Goal: Task Accomplishment & Management: Manage account settings

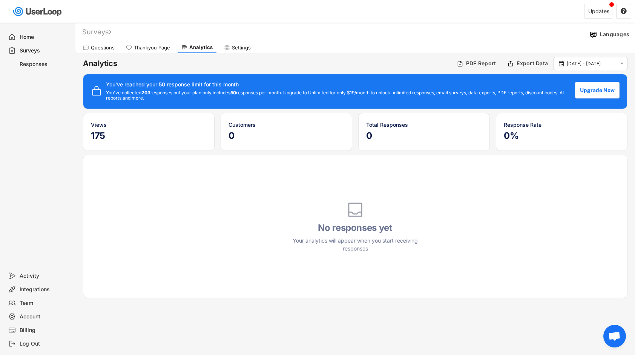
click at [144, 45] on div "Thankyou Page" at bounding box center [152, 48] width 36 height 6
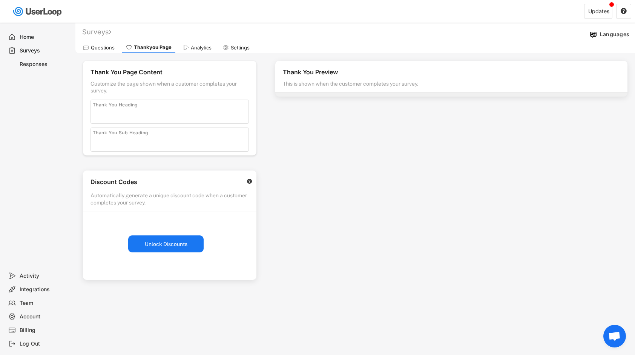
click at [106, 53] on div "Questions" at bounding box center [98, 47] width 39 height 11
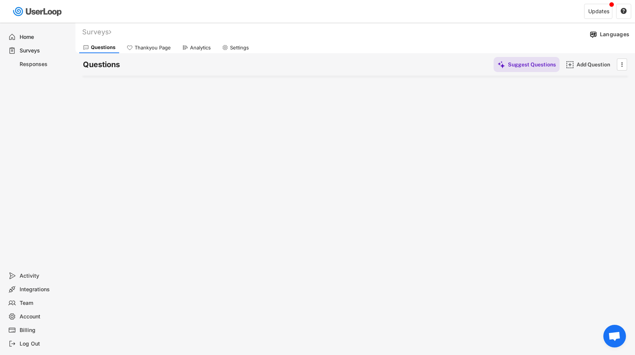
click at [201, 55] on div "Questions Suggest Questions Add Question " at bounding box center [355, 64] width 545 height 23
click at [201, 52] on div "Analytics" at bounding box center [196, 47] width 36 height 11
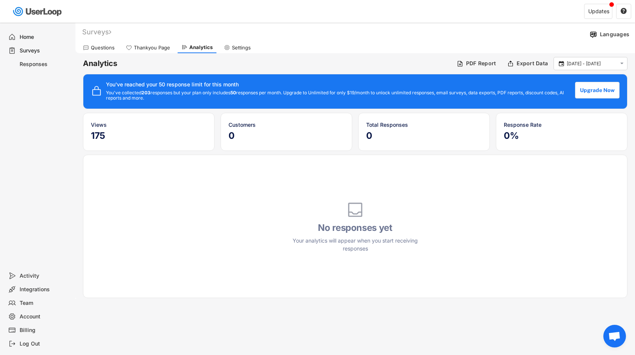
click at [241, 51] on div "Settings" at bounding box center [237, 47] width 34 height 11
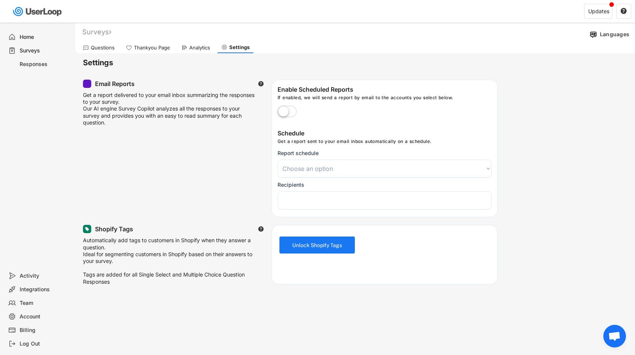
select select
click at [143, 52] on div "Thankyou Page" at bounding box center [148, 47] width 52 height 11
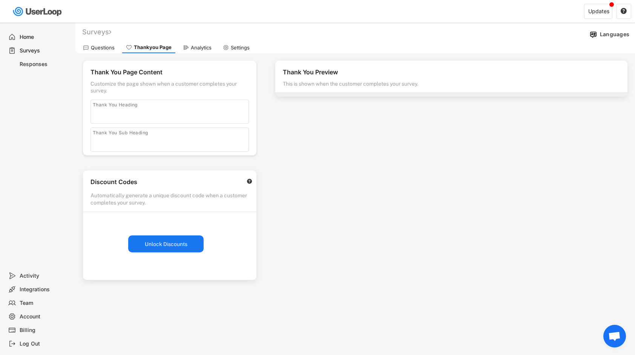
click at [90, 46] on div "Questions" at bounding box center [98, 47] width 39 height 11
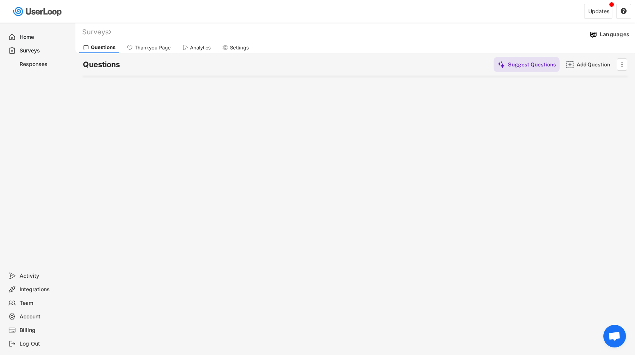
click at [46, 68] on div "Responses" at bounding box center [39, 64] width 68 height 14
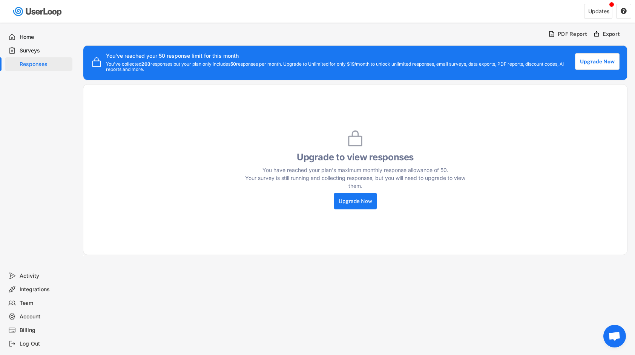
click at [30, 39] on div "Home" at bounding box center [45, 37] width 50 height 7
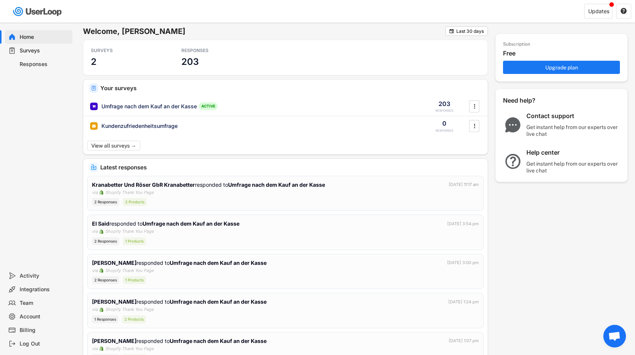
click at [44, 51] on div "Surveys" at bounding box center [45, 50] width 50 height 7
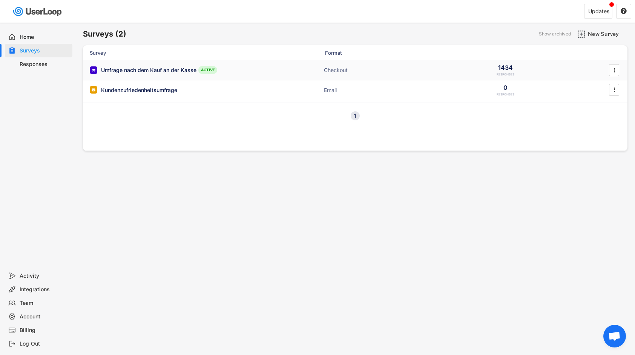
click at [156, 75] on div "Umfrage nach dem Kauf an der Kasse ACTIVE Checkout 1434 RESPONSES " at bounding box center [355, 70] width 545 height 20
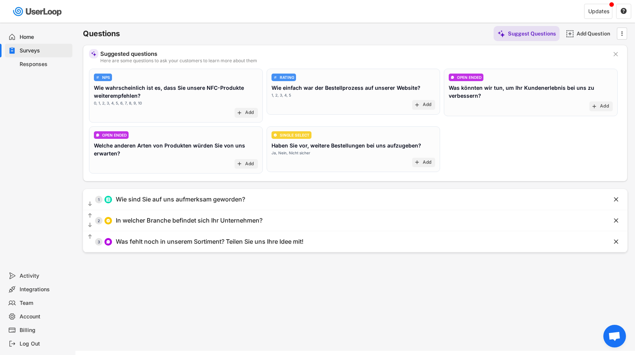
scroll to position [38, 0]
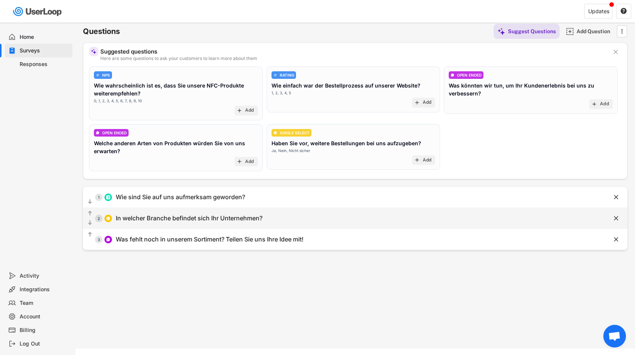
click at [218, 214] on div "In welcher Branche befindet sich Ihr Unternehmen?" at bounding box center [189, 218] width 147 height 8
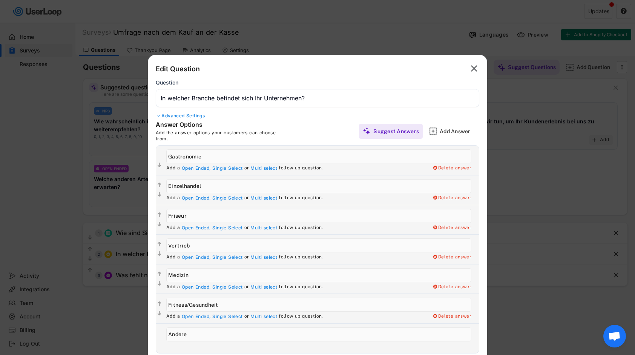
scroll to position [0, 0]
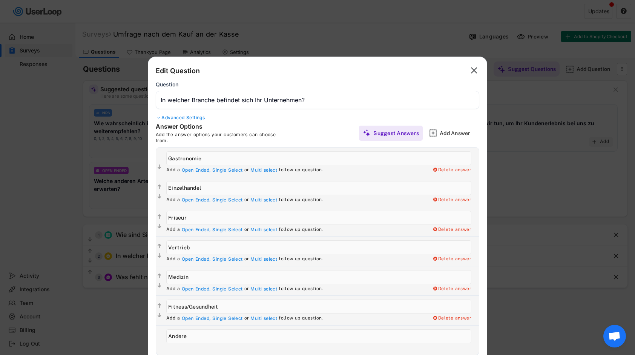
click at [516, 68] on div at bounding box center [317, 177] width 635 height 355
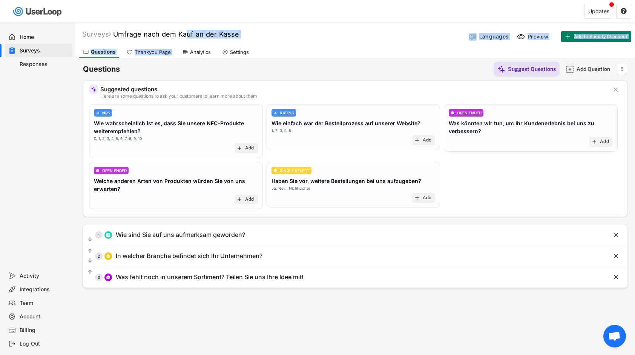
click at [190, 45] on div "Surveys Umfrage nach dem Kauf an der Kasse Languages Preview Add to Shopify Che…" at bounding box center [355, 40] width 560 height 35
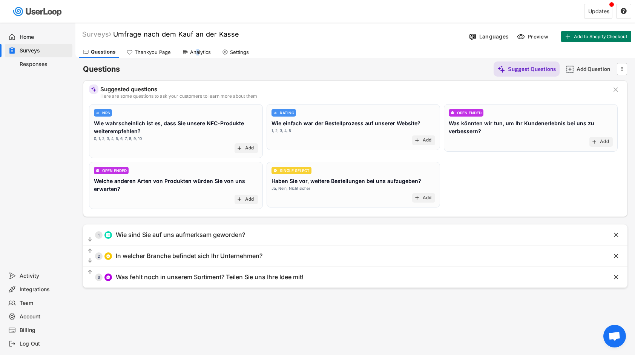
drag, startPoint x: 190, startPoint y: 45, endPoint x: 198, endPoint y: 52, distance: 10.1
click at [198, 52] on div "Analytics" at bounding box center [200, 52] width 21 height 6
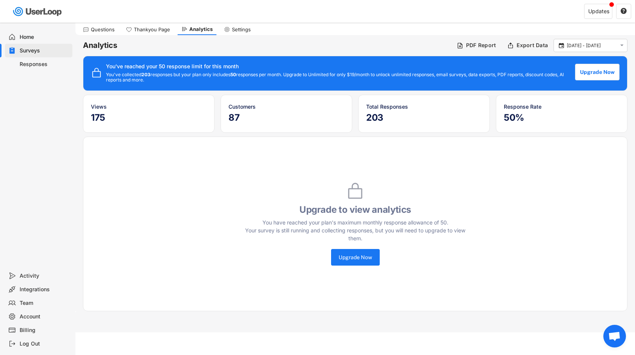
click at [46, 68] on div "Responses" at bounding box center [39, 64] width 68 height 14
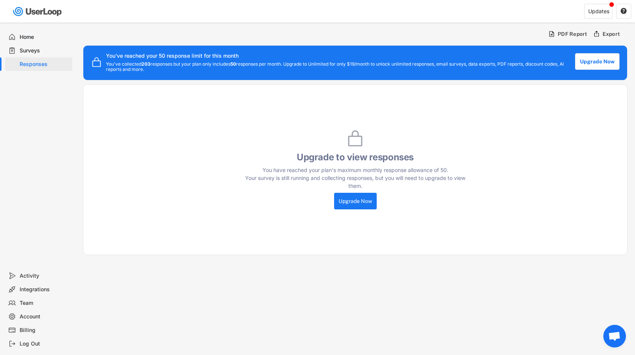
click at [25, 49] on div "Surveys" at bounding box center [45, 50] width 50 height 7
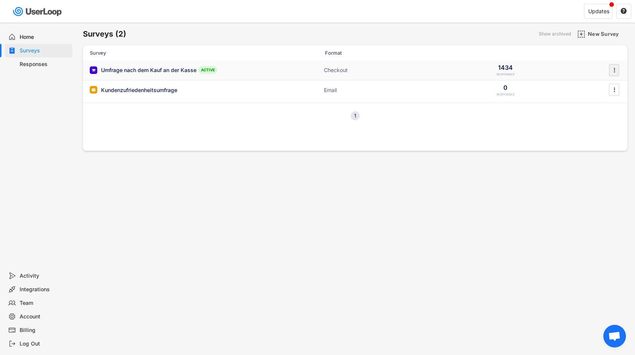
click at [614, 74] on icon "" at bounding box center [615, 69] width 8 height 11
click at [532, 70] on div "Umfrage nach dem Kauf an der Kasse ACTIVE Checkout 1434 RESPONSES " at bounding box center [355, 70] width 545 height 20
select select "1348695171700984260__LOOKUP__1733160834561x895144186514944500"
select select ""weekly""
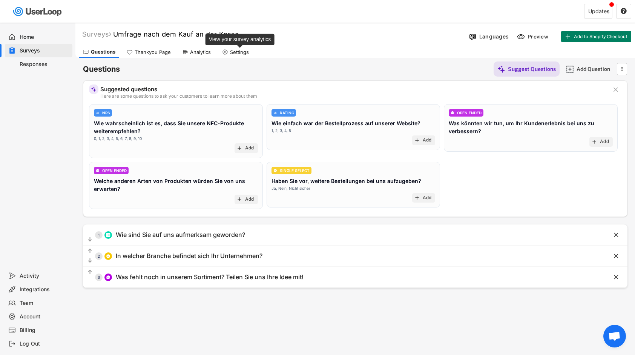
click at [238, 55] on div "Settings" at bounding box center [239, 52] width 19 height 6
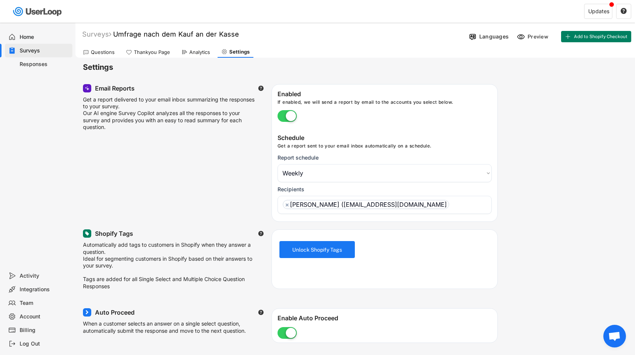
click at [198, 52] on div "Analytics" at bounding box center [199, 52] width 21 height 6
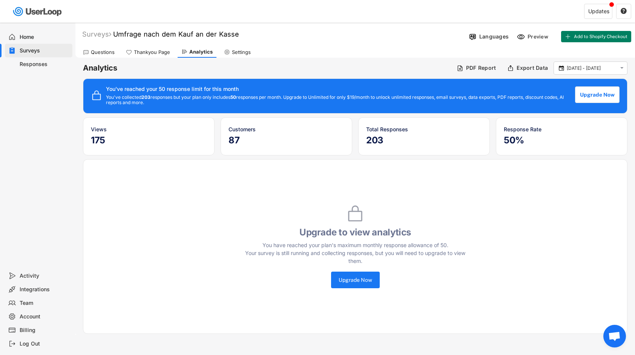
click at [94, 45] on div "Questions Thankyou Page Analytics Settings" at bounding box center [355, 51] width 560 height 13
click at [100, 56] on div "Questions" at bounding box center [98, 51] width 39 height 11
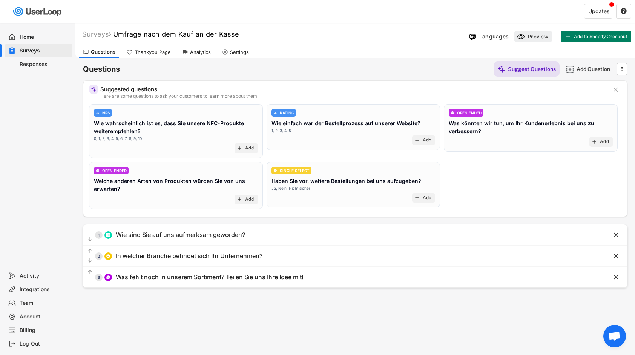
click at [527, 34] on div "Preview" at bounding box center [533, 36] width 38 height 11
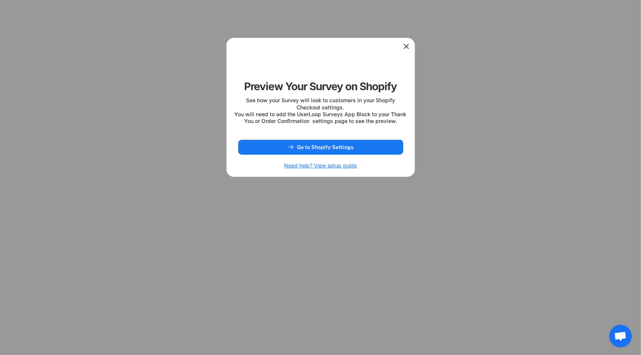
click at [412, 42] on div at bounding box center [321, 45] width 188 height 15
click at [410, 44] on icon at bounding box center [406, 47] width 8 height 8
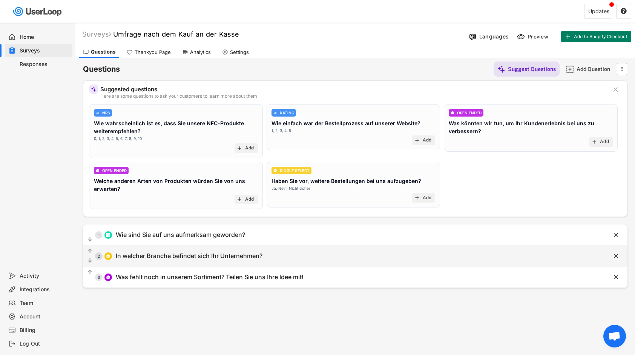
click at [293, 259] on div "  2 In welcher Branche befindet sich Ihr Unternehmen?" at bounding box center [336, 255] width 507 height 17
type input "In welcher Branche befindet sich Ihr Unternehmen?"
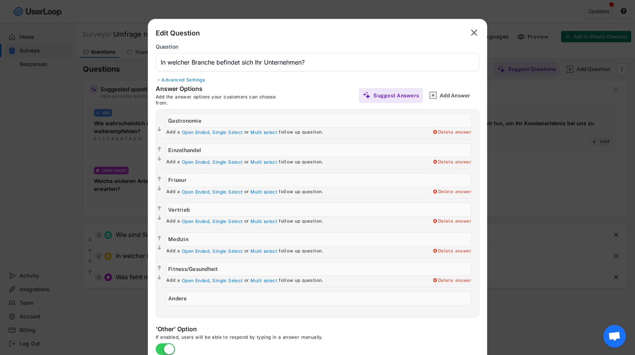
click at [550, 233] on div at bounding box center [317, 177] width 635 height 355
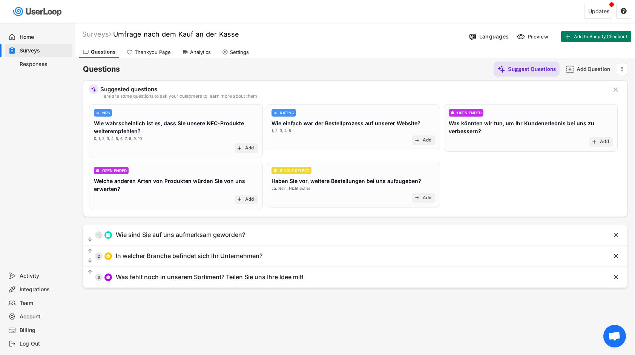
click at [48, 61] on div "Responses" at bounding box center [45, 64] width 50 height 7
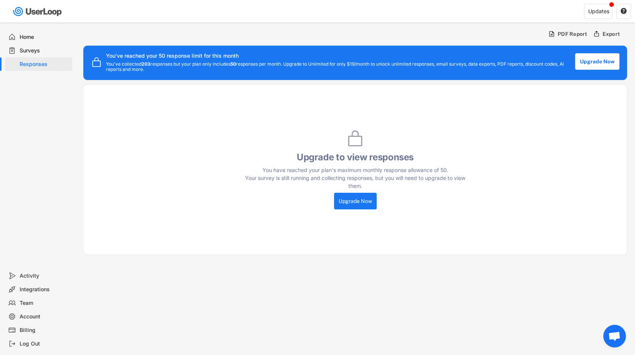
click at [613, 55] on button "Upgrade Now" at bounding box center [597, 61] width 45 height 17
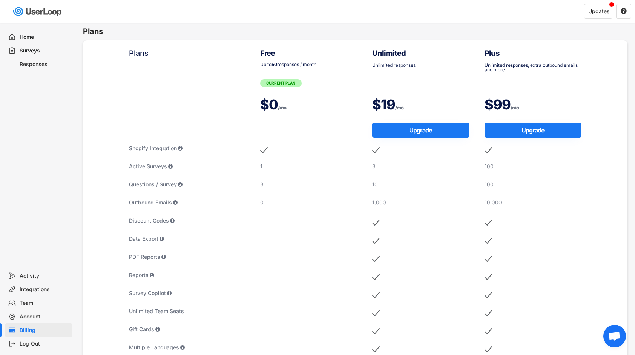
click at [43, 57] on div "Surveys" at bounding box center [39, 51] width 68 height 14
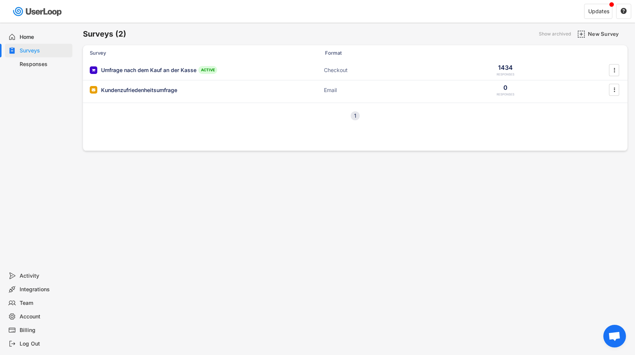
click at [35, 63] on div "Responses" at bounding box center [45, 64] width 50 height 7
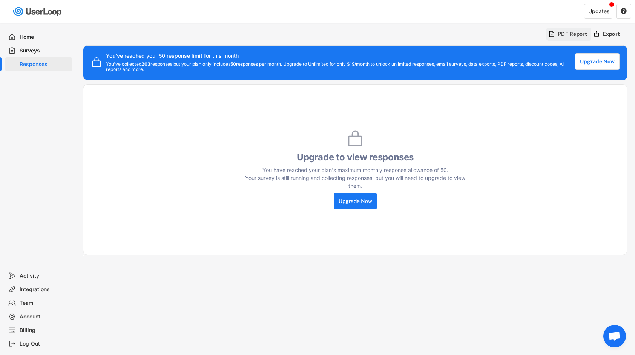
click at [581, 39] on div "PDF Report" at bounding box center [569, 34] width 45 height 13
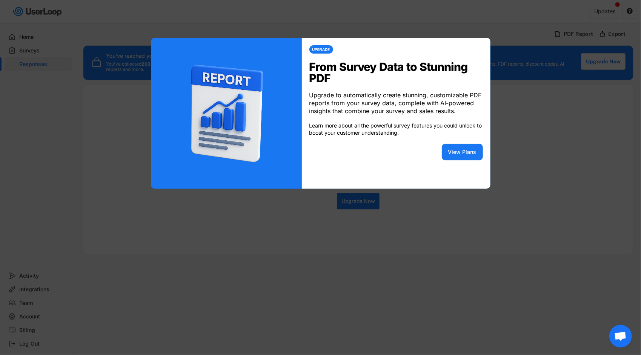
click at [556, 158] on div at bounding box center [320, 177] width 641 height 355
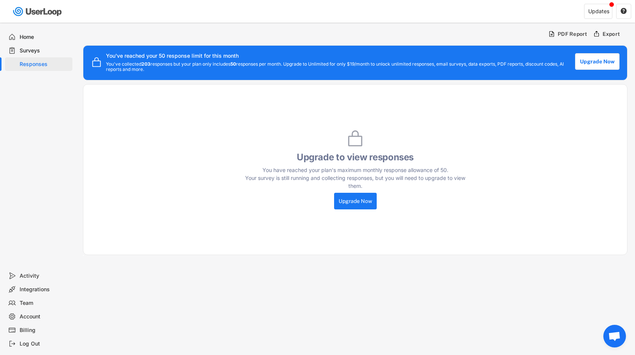
click at [47, 59] on div "Responses" at bounding box center [39, 64] width 68 height 14
click at [43, 53] on div "Surveys" at bounding box center [45, 50] width 50 height 7
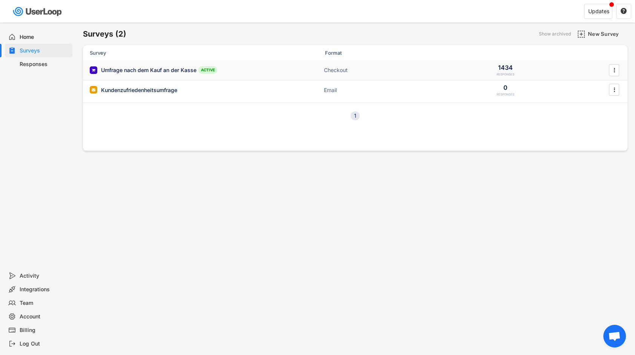
click at [432, 67] on div "Umfrage nach dem Kauf an der Kasse ACTIVE Checkout 1434 RESPONSES " at bounding box center [355, 70] width 545 height 20
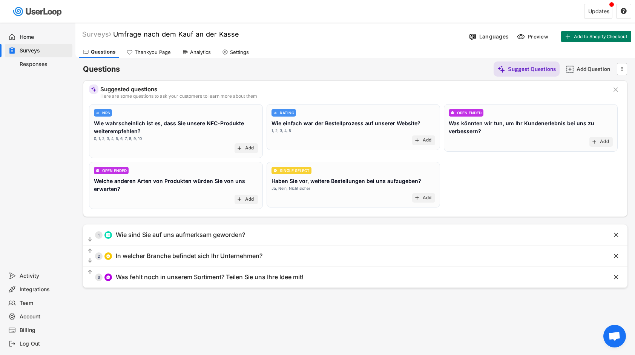
click at [173, 53] on div "Thankyou Page" at bounding box center [149, 51] width 52 height 11
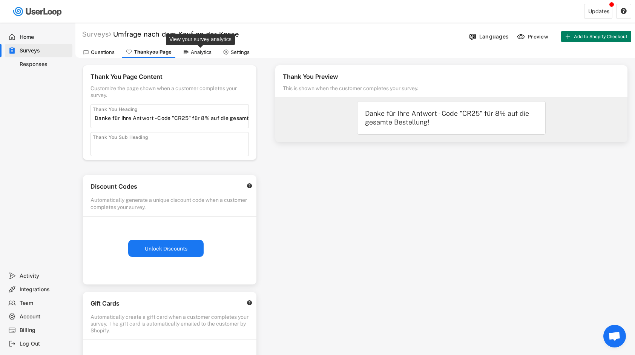
click at [196, 51] on div "Analytics" at bounding box center [201, 52] width 21 height 6
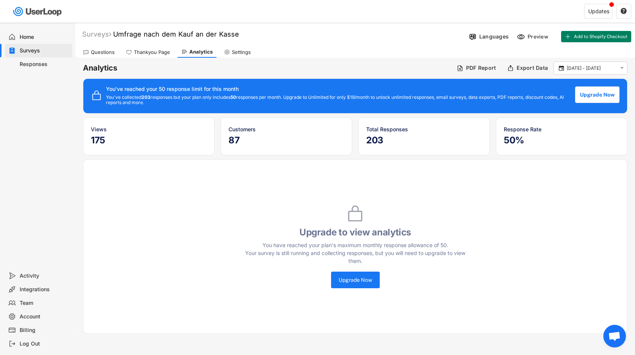
click at [431, 135] on h5 "203" at bounding box center [424, 140] width 116 height 11
click at [388, 130] on div "Total Responses" at bounding box center [424, 129] width 116 height 8
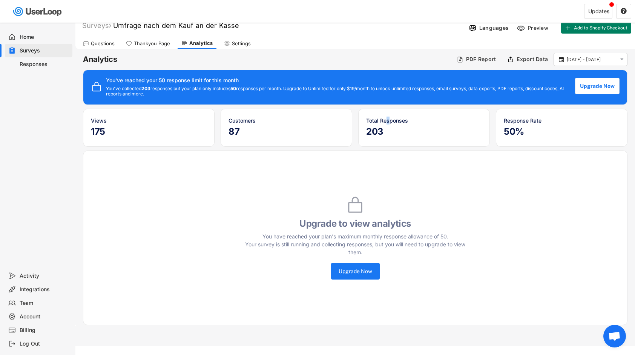
scroll to position [23, 0]
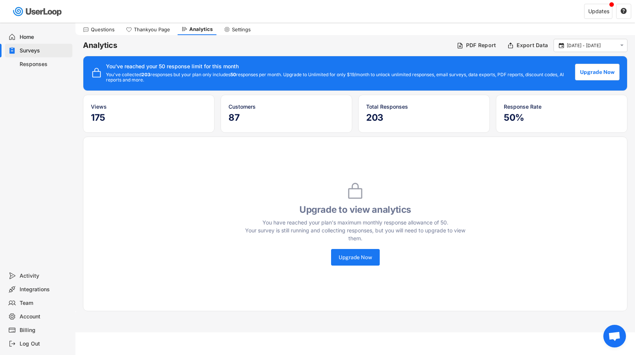
click at [461, 214] on h4 "Upgrade to view analytics" at bounding box center [355, 209] width 226 height 11
click at [102, 36] on div "Analytics PDF Report Export Data  [DATE] - [DATE]  You've reached your 50 res…" at bounding box center [355, 173] width 560 height 277
click at [104, 35] on div "Questions" at bounding box center [98, 29] width 39 height 11
